Goal: Information Seeking & Learning: Learn about a topic

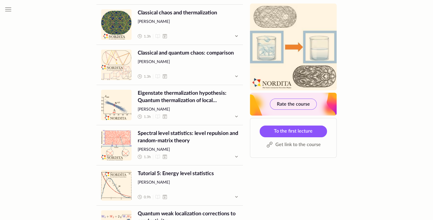
scroll to position [949, 0]
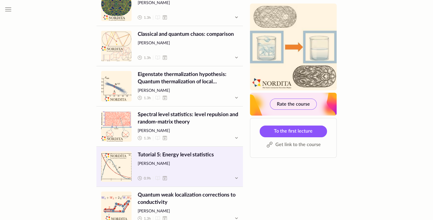
click at [176, 155] on span "Tutorial 5: Energy level statistics" at bounding box center [188, 154] width 100 height 7
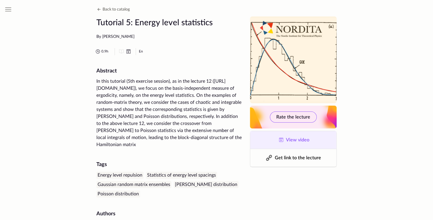
click at [287, 140] on span "View video" at bounding box center [297, 139] width 23 height 5
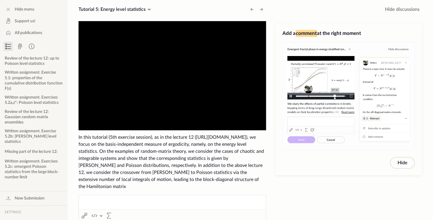
click at [142, 95] on video "To view this video please enable JavaScript, and consider upgrading to a web br…" at bounding box center [173, 75] width 188 height 109
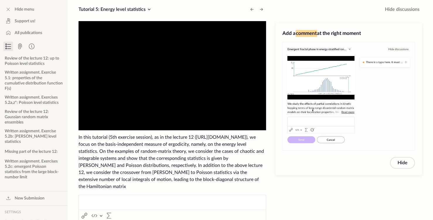
click at [142, 95] on video "To view this video please enable JavaScript, and consider upgrading to a web br…" at bounding box center [173, 75] width 188 height 109
click at [172, 76] on span "Video Player" at bounding box center [172, 76] width 0 height 0
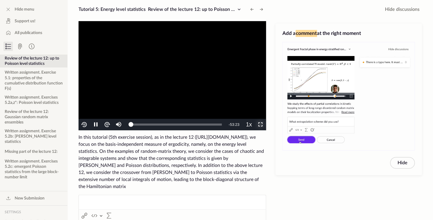
click at [260, 125] on span "Video Player" at bounding box center [260, 125] width 0 height 0
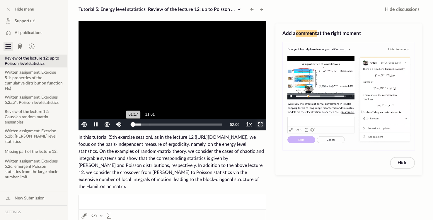
click at [150, 125] on div "11:01" at bounding box center [150, 124] width 0 height 2
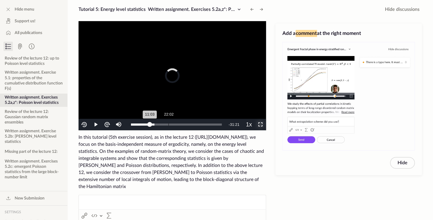
click at [168, 123] on div "Loaded : 25.80% 22:02 11:03" at bounding box center [176, 124] width 97 height 11
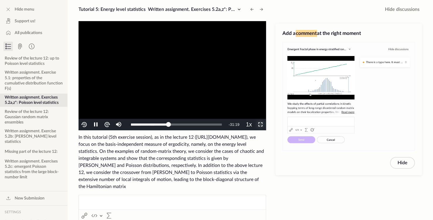
click at [260, 125] on span "Video Player" at bounding box center [260, 125] width 0 height 0
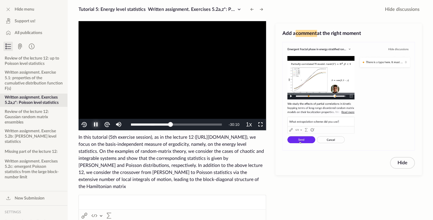
click at [96, 125] on span "Video Player" at bounding box center [96, 125] width 0 height 0
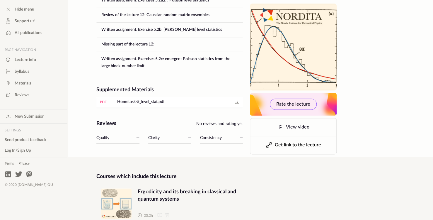
scroll to position [347, 0]
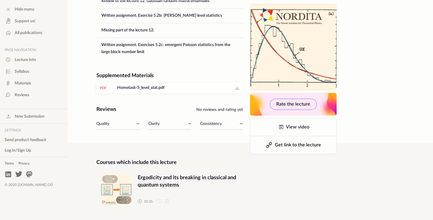
click at [104, 87] on div "pdf" at bounding box center [103, 88] width 7 height 6
